Goal: Communication & Community: Answer question/provide support

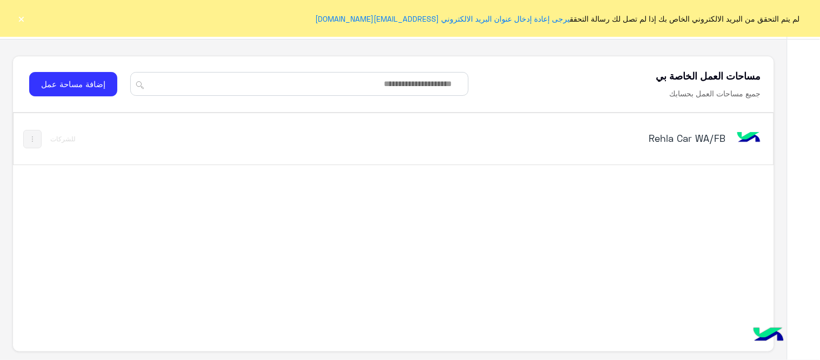
click at [627, 140] on h5 "Rehla Car WA/FB" at bounding box center [592, 137] width 267 height 13
click at [668, 137] on h5 "Rehla Car WA/FB" at bounding box center [592, 137] width 267 height 13
click at [24, 18] on button "×" at bounding box center [21, 18] width 11 height 11
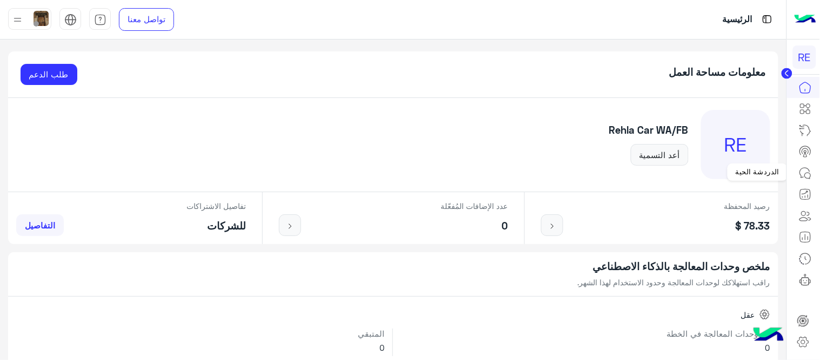
click at [812, 174] on icon at bounding box center [805, 173] width 13 height 13
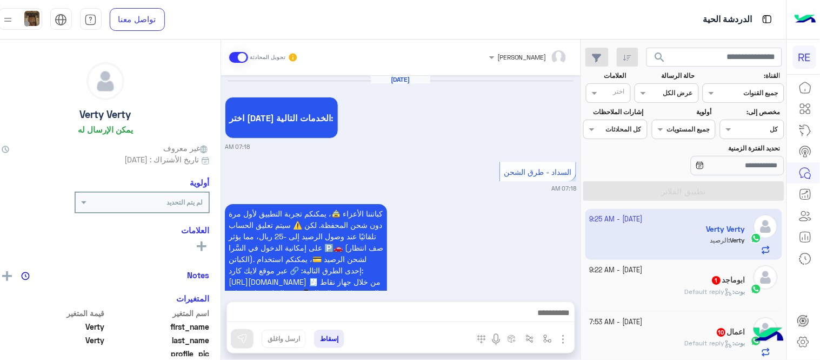
scroll to position [562, 0]
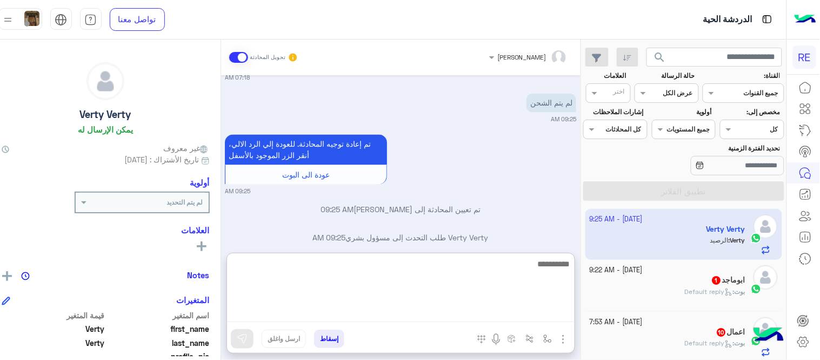
click at [349, 310] on textarea at bounding box center [401, 289] width 348 height 65
type textarea "*"
type textarea "**********"
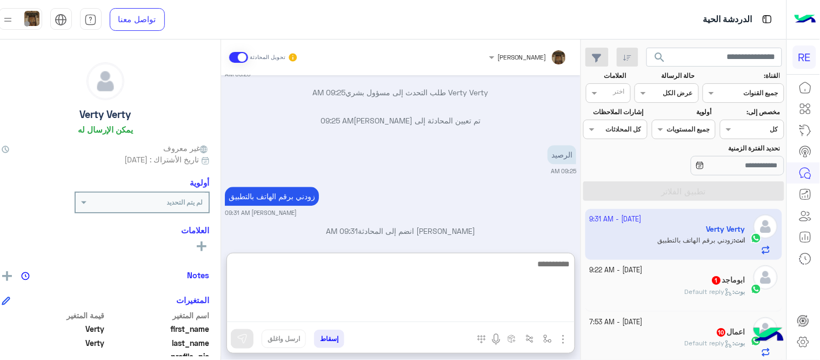
scroll to position [721, 0]
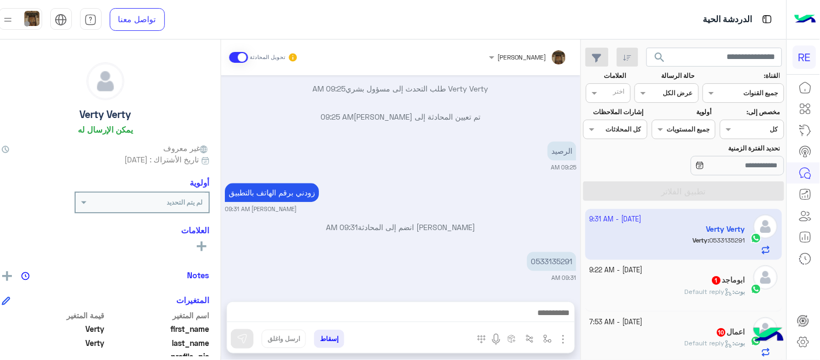
click at [421, 193] on div "[DATE] اختر [DATE] الخدمات التالية: 07:18 AM السداد - طرق الشحن 07:18 AM كباتنن…" at bounding box center [401, 182] width 360 height 215
